Goal: Task Accomplishment & Management: Use online tool/utility

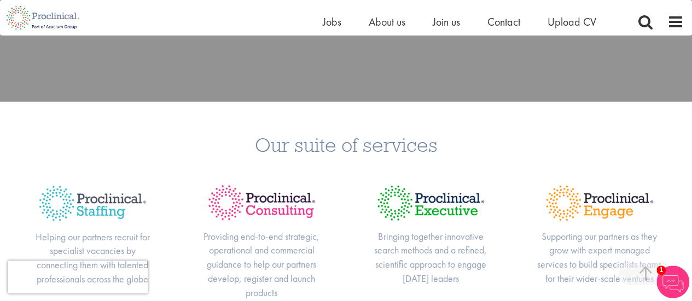
scroll to position [219, 0]
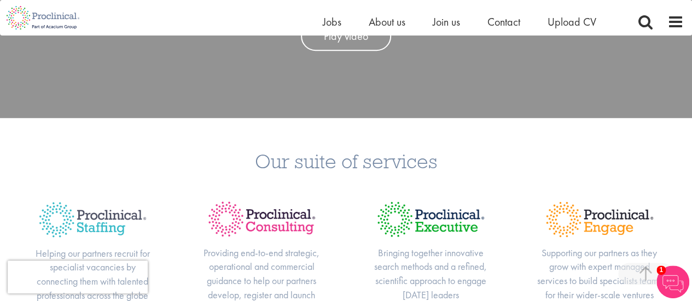
click at [335, 31] on div "Home Jobs About us Join us Contact Upload CV" at bounding box center [473, 25] width 301 height 22
click at [336, 21] on span "Jobs" at bounding box center [332, 22] width 19 height 14
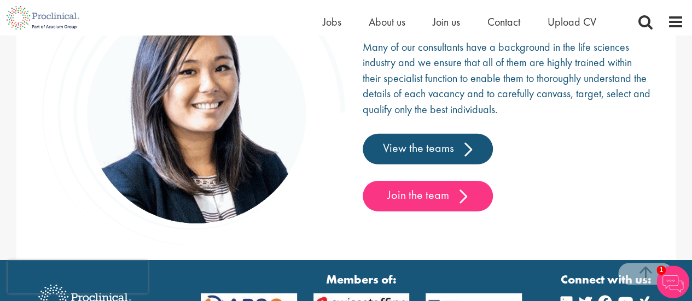
scroll to position [1628, 0]
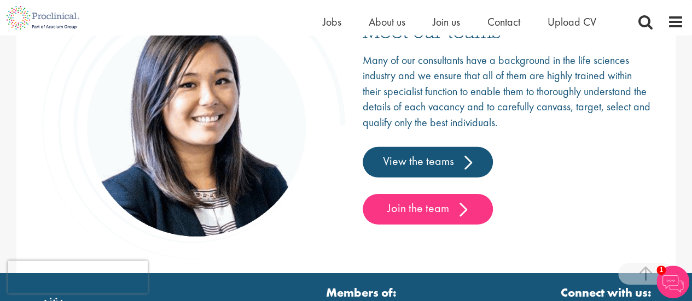
drag, startPoint x: 681, startPoint y: 231, endPoint x: 690, endPoint y: 3, distance: 228.9
click at [628, 68] on div "Many of our consultants have a background in the life sciences industry and we …" at bounding box center [507, 139] width 289 height 173
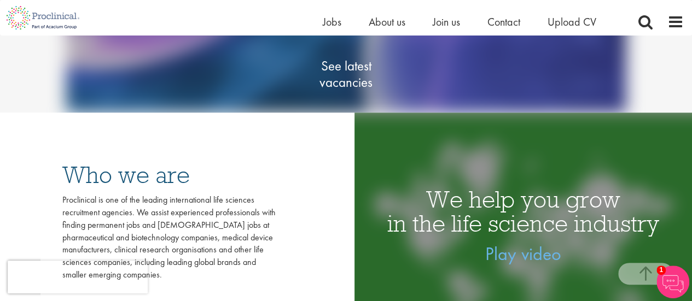
scroll to position [0, 0]
